Goal: Task Accomplishment & Management: Use online tool/utility

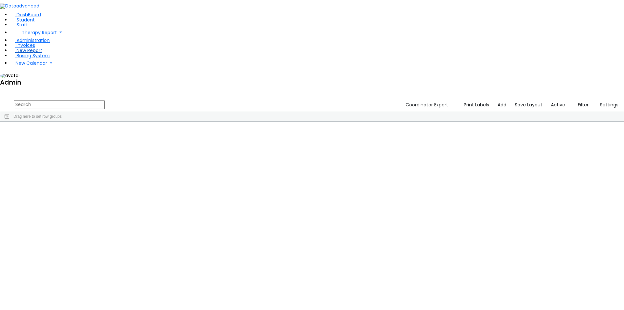
click at [24, 54] on span "New Report" at bounding box center [30, 50] width 26 height 6
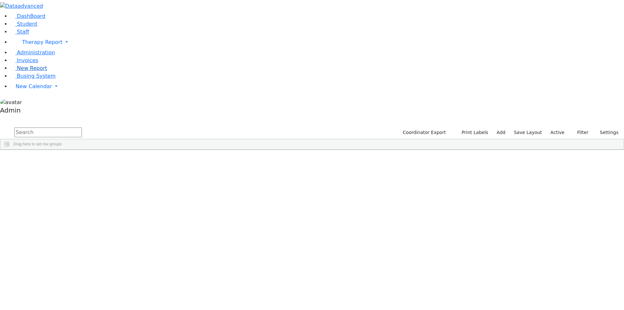
click at [31, 71] on span "New Report" at bounding box center [32, 68] width 30 height 6
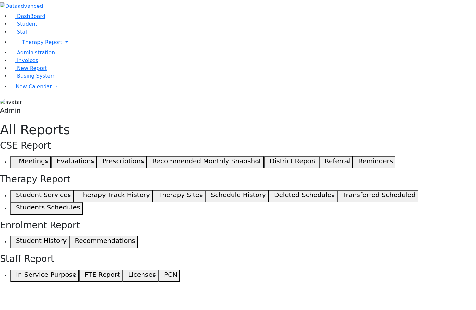
click at [71, 191] on h5 "Student Services" at bounding box center [43, 195] width 55 height 8
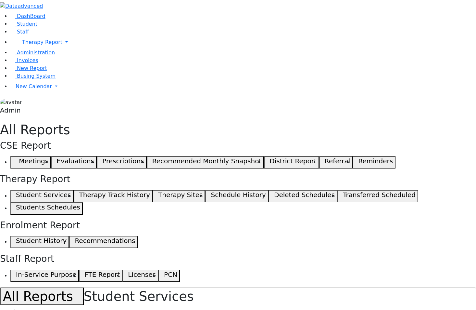
click at [422, 309] on span "[DATE]-[DATE]" at bounding box center [430, 313] width 32 height 5
drag, startPoint x: 372, startPoint y: 81, endPoint x: 430, endPoint y: 83, distance: 57.5
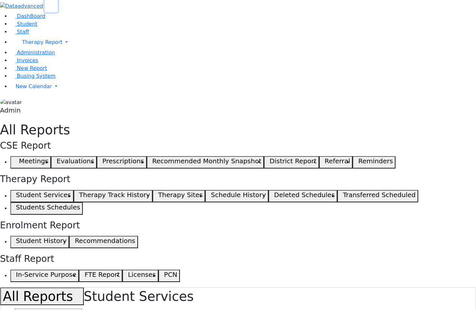
click at [54, 9] on icon "button" at bounding box center [51, 6] width 5 height 5
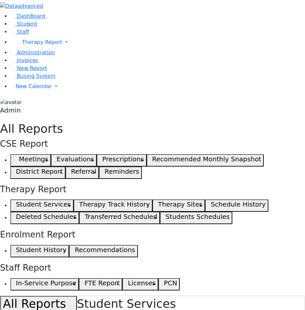
click at [171, 296] on h1 "All Reports Student Services" at bounding box center [152, 304] width 305 height 16
type input "f"
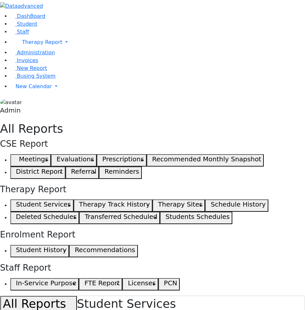
checkbox input "false"
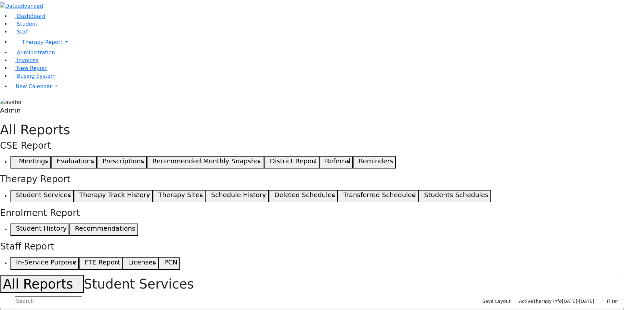
click at [195, 275] on div "465 Students Individual Services OT 695 PT 382 SL 945 Psych 53 VS" at bounding box center [312, 297] width 624 height 44
click at [582, 298] on span "09/02/2025-06/25/2026" at bounding box center [578, 300] width 32 height 5
click at [82, 296] on input "text" at bounding box center [49, 301] width 68 height 10
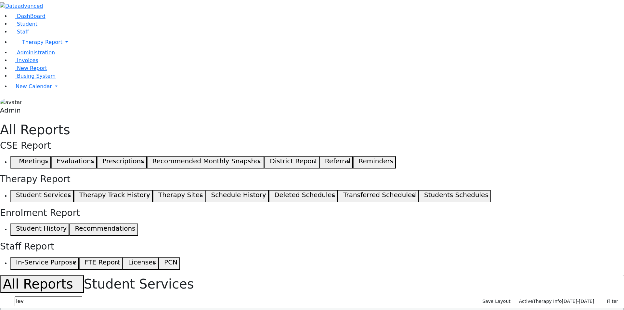
type input "lev"
drag, startPoint x: 444, startPoint y: 82, endPoint x: 510, endPoint y: 82, distance: 66.3
click at [570, 298] on span "[DATE]-[DATE]" at bounding box center [578, 300] width 32 height 5
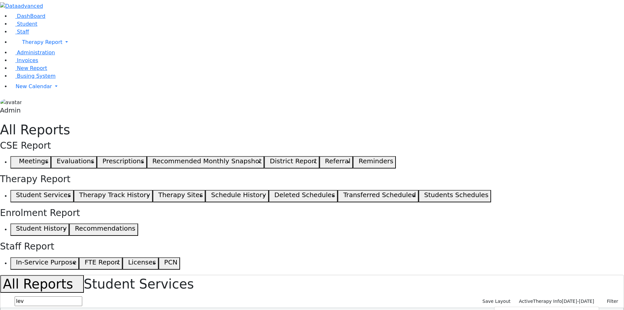
click at [82, 296] on input "text" at bounding box center [49, 301] width 68 height 10
type input "lev"
click at [566, 298] on span "[DATE]-[DATE]" at bounding box center [578, 300] width 32 height 5
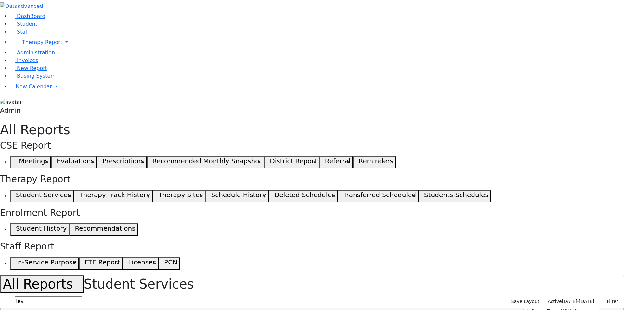
click at [562, 298] on span "Therapy Info" at bounding box center [547, 300] width 29 height 5
click at [82, 296] on input "text" at bounding box center [49, 301] width 68 height 10
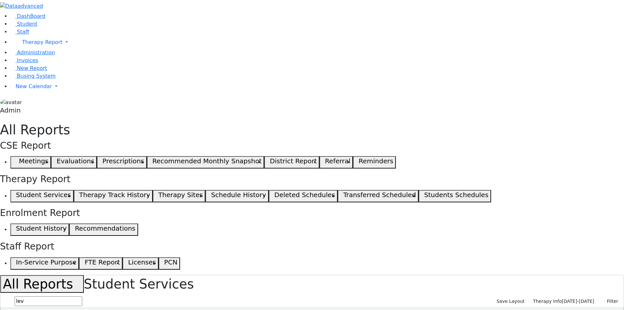
type input "lev"
drag, startPoint x: 445, startPoint y: 82, endPoint x: 483, endPoint y: 83, distance: 38.3
click at [562, 298] on span "Therapy Info" at bounding box center [547, 300] width 29 height 5
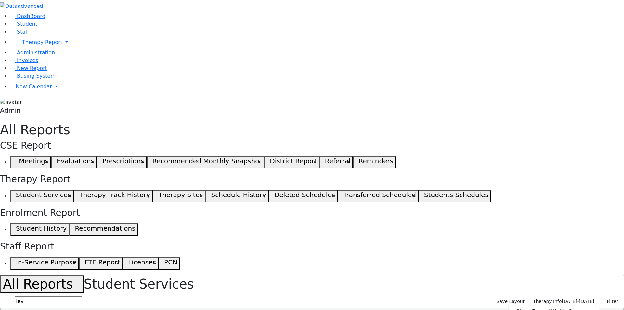
checkbox input "true"
click at [562, 298] on span "Therapy Info" at bounding box center [547, 300] width 29 height 5
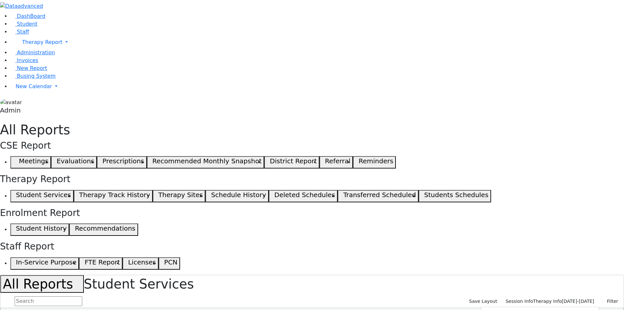
click at [0, 0] on span "VS" at bounding box center [0, 0] width 0 height 0
click at [561, 298] on span "Active" at bounding box center [555, 300] width 14 height 5
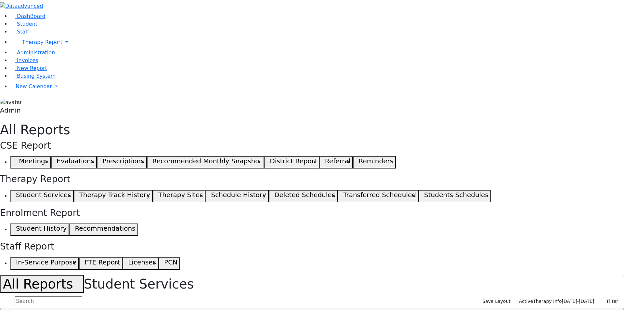
drag, startPoint x: 485, startPoint y: 82, endPoint x: 500, endPoint y: 82, distance: 14.3
drag, startPoint x: 444, startPoint y: 81, endPoint x: 568, endPoint y: 87, distance: 124.2
